Goal: Information Seeking & Learning: Learn about a topic

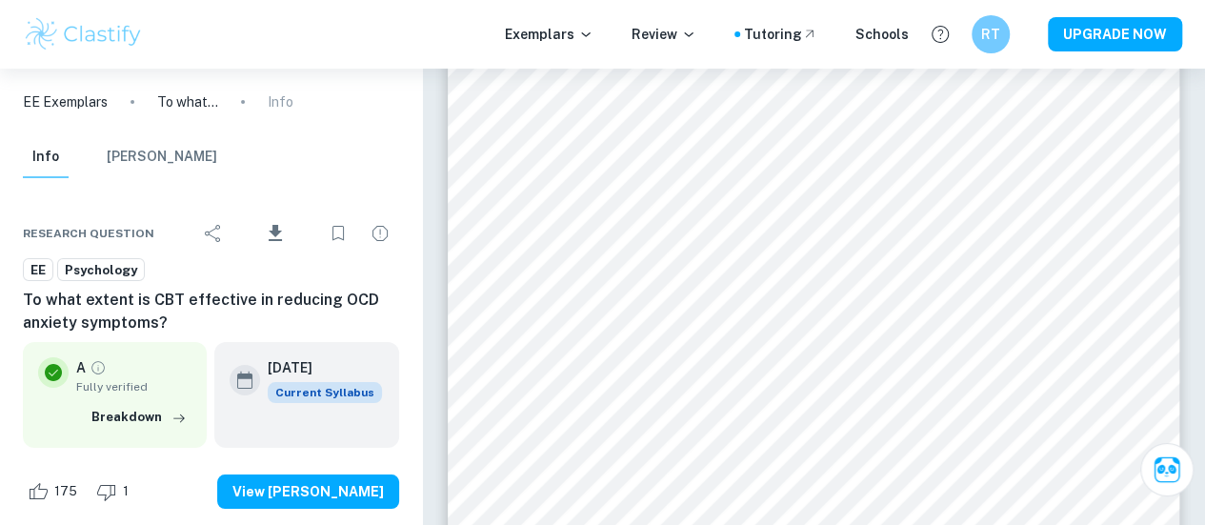
scroll to position [3429, 0]
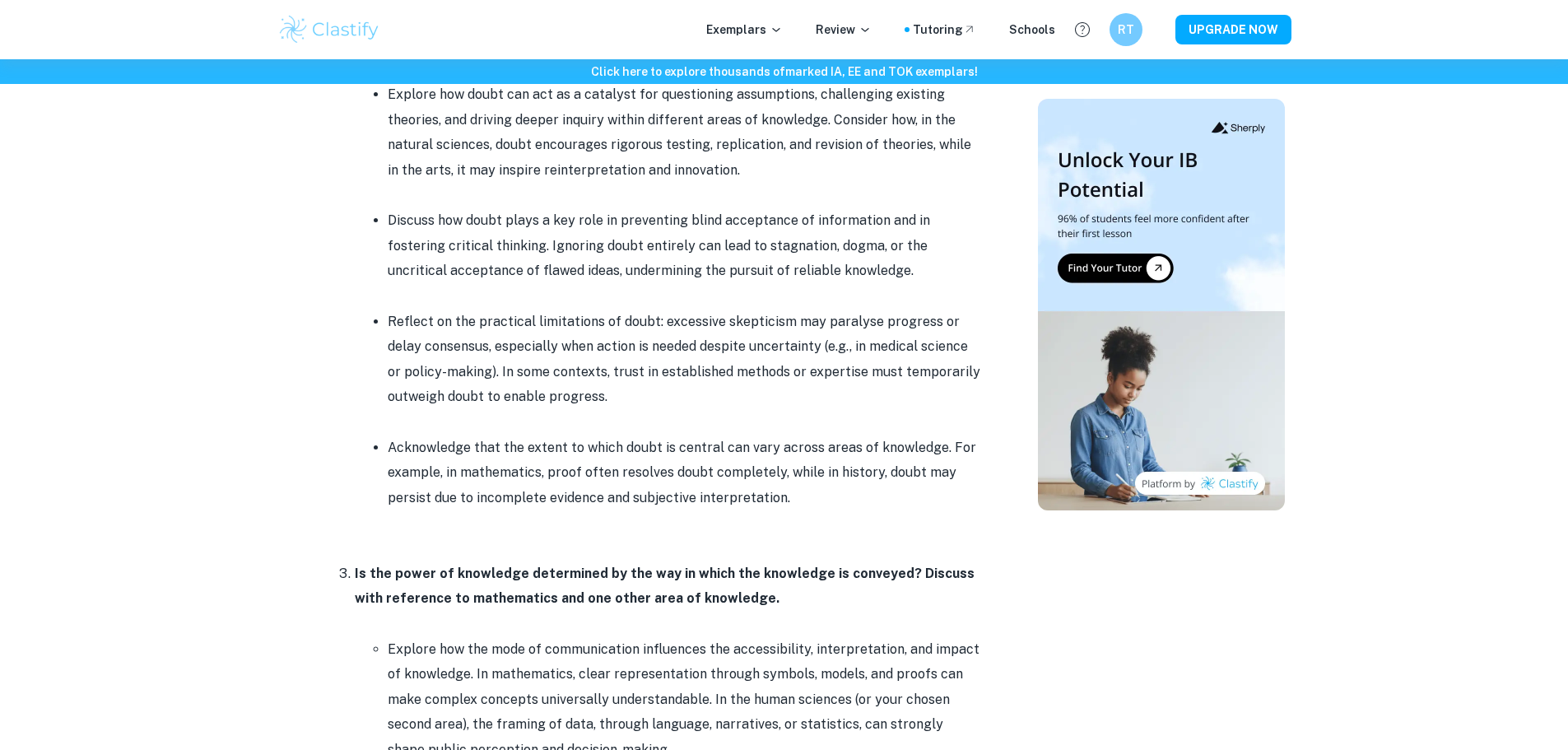
scroll to position [2304, 0]
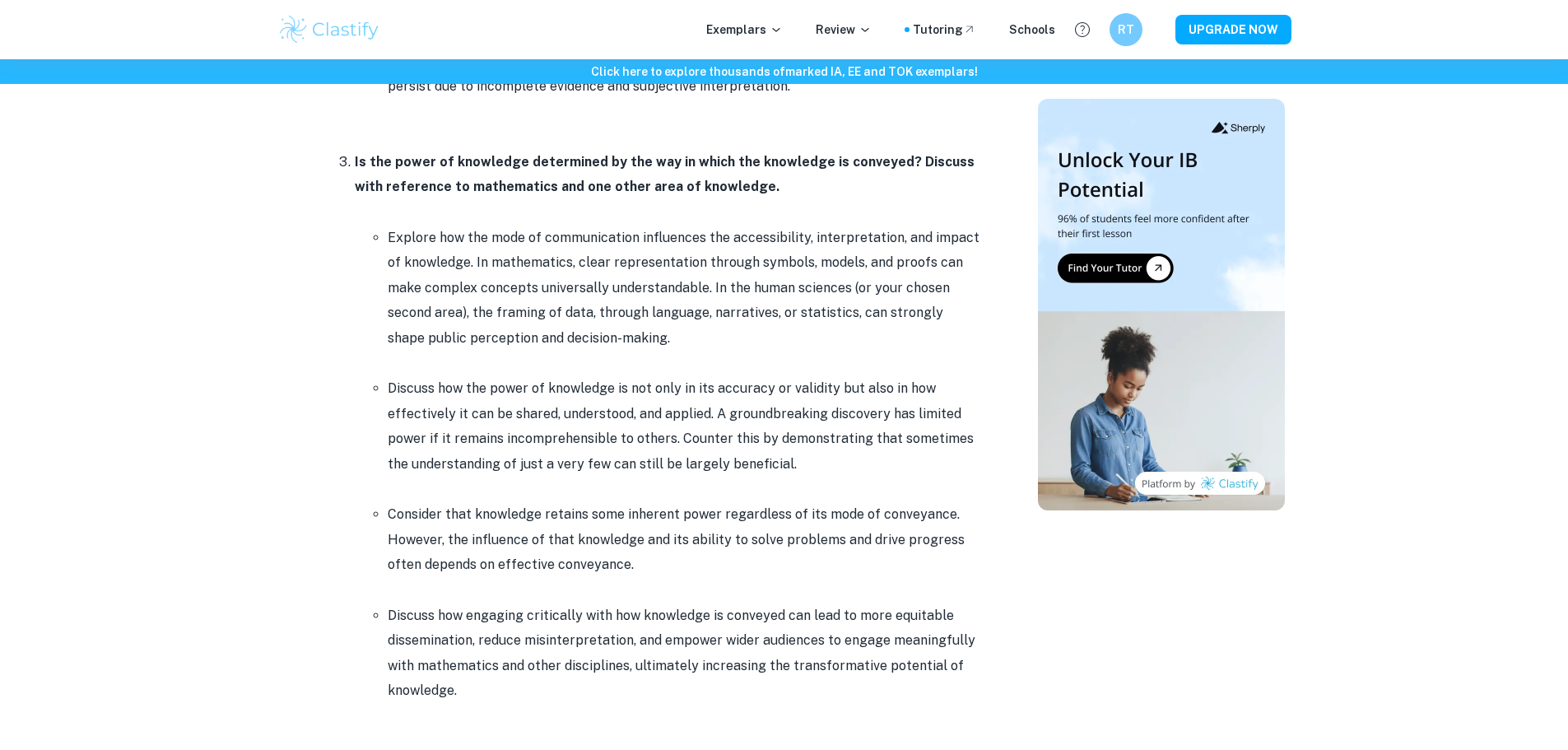
drag, startPoint x: 352, startPoint y: 158, endPoint x: 891, endPoint y: 162, distance: 539.0
click at [872, 169] on li "Is the power of knowledge determined by the way in which the knowledge is conve…" at bounding box center [667, 450] width 626 height 604
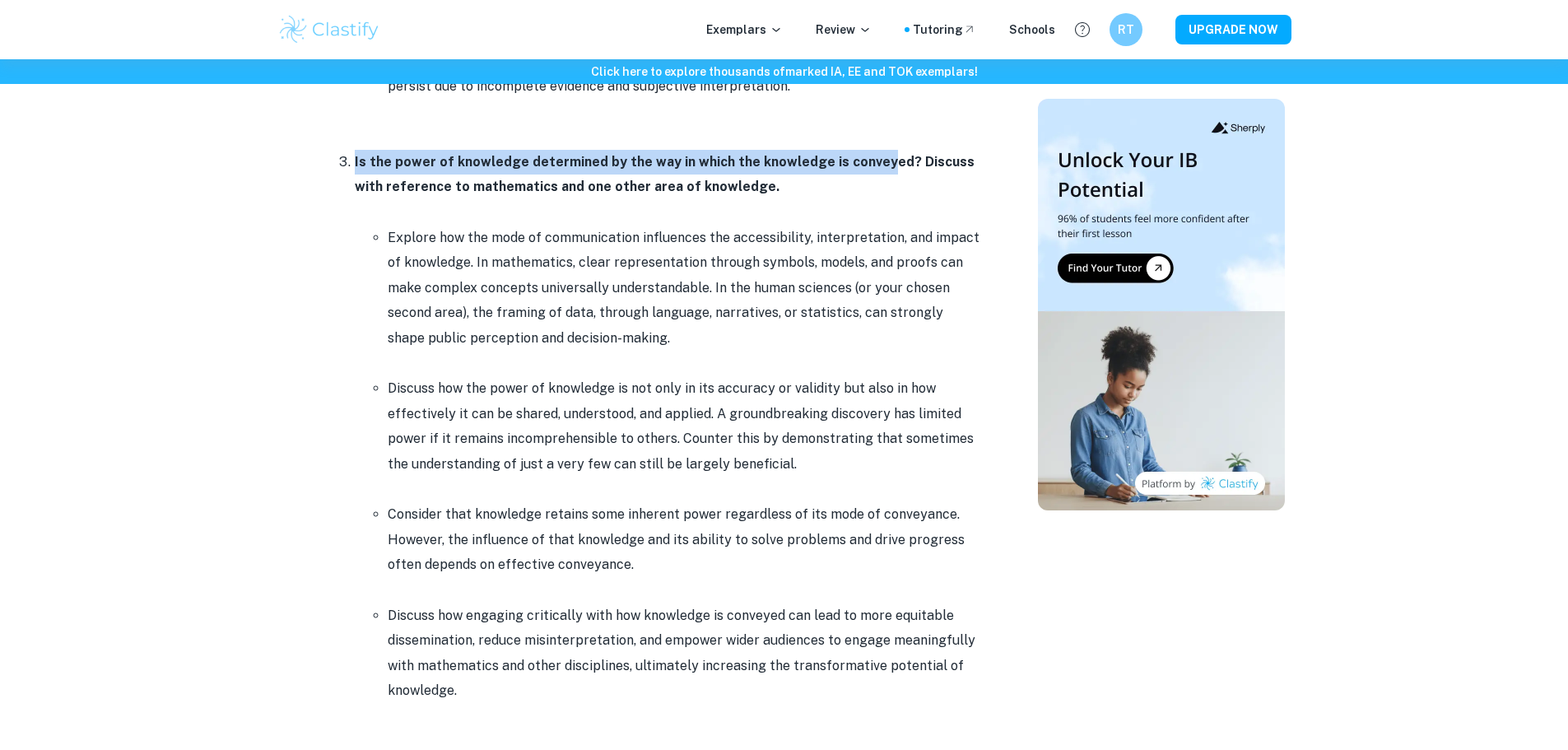
drag, startPoint x: 891, startPoint y: 163, endPoint x: 753, endPoint y: 167, distance: 138.1
click at [753, 167] on strong "Is the power of knowledge determined by the way in which the knowledge is conve…" at bounding box center [664, 174] width 620 height 41
click at [892, 155] on strong "Is the power of knowledge determined by the way in which the knowledge is conve…" at bounding box center [664, 174] width 620 height 41
drag, startPoint x: 892, startPoint y: 159, endPoint x: 360, endPoint y: 158, distance: 532.0
click at [354, 155] on strong "Is the power of knowledge determined by the way in which the knowledge is conve…" at bounding box center [664, 174] width 620 height 41
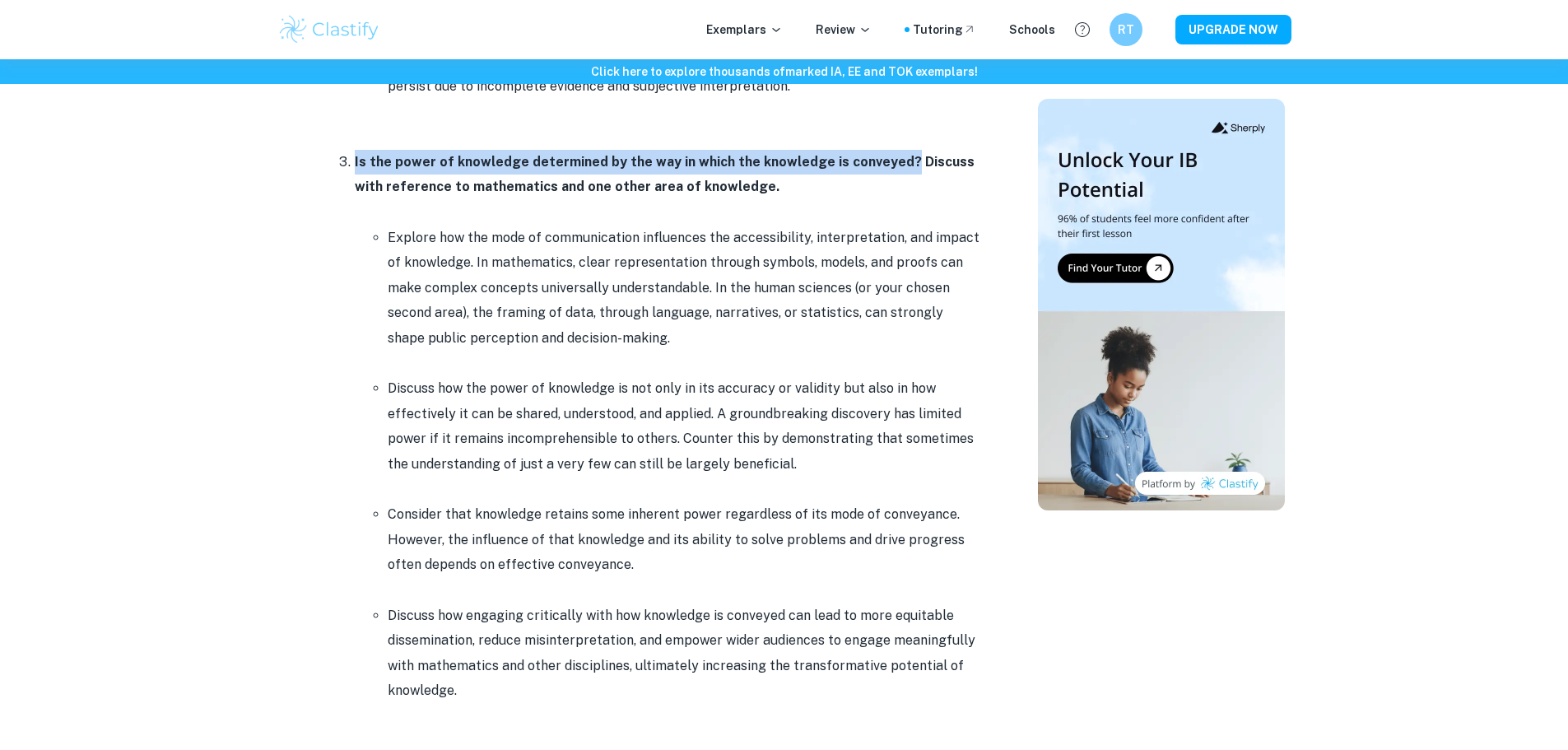
copy strong "Is the power of knowledge determined by the way in which the knowledge is conve…"
